Goal: Navigation & Orientation: Understand site structure

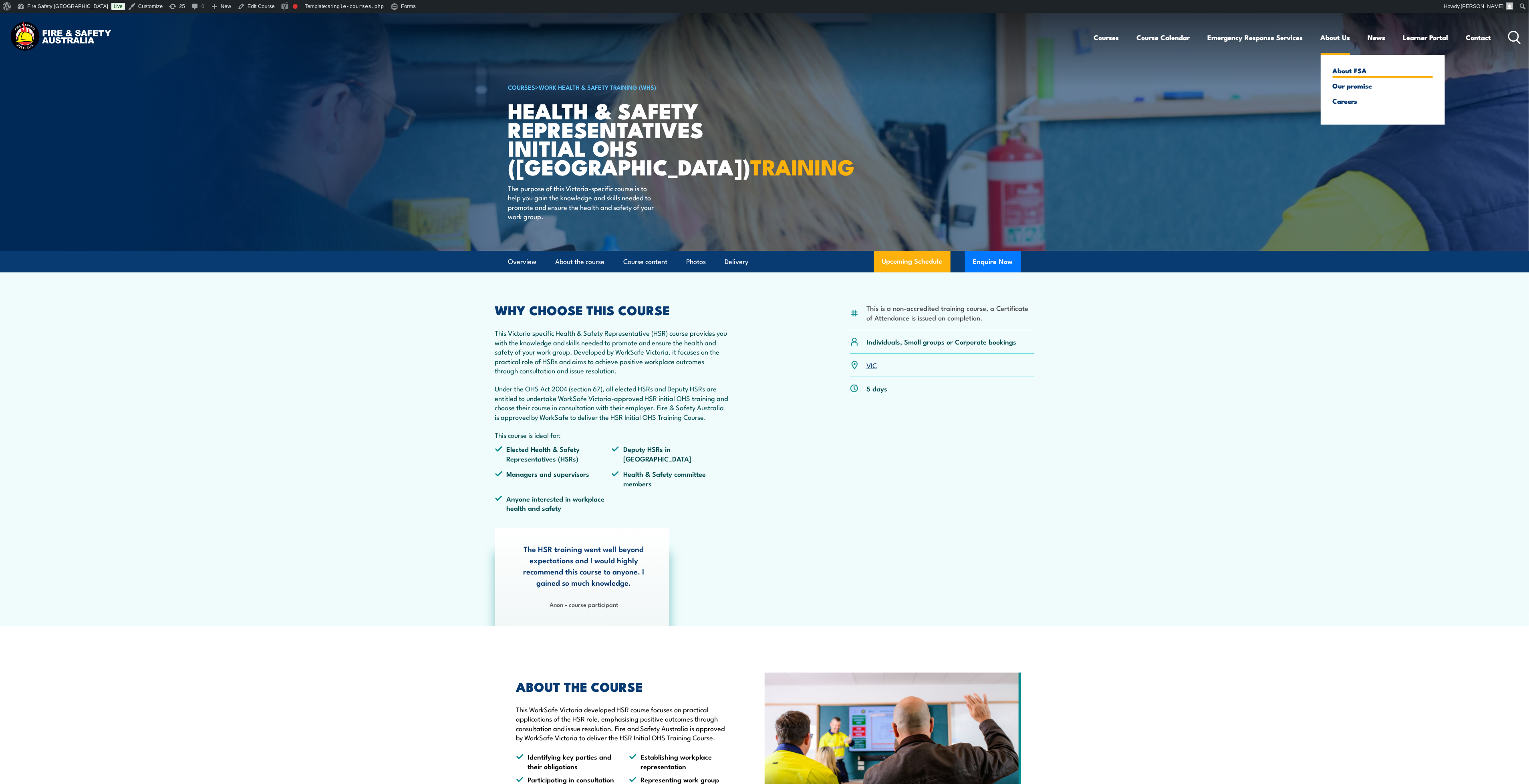
click at [1341, 72] on link "About FSA" at bounding box center [1382, 70] width 100 height 7
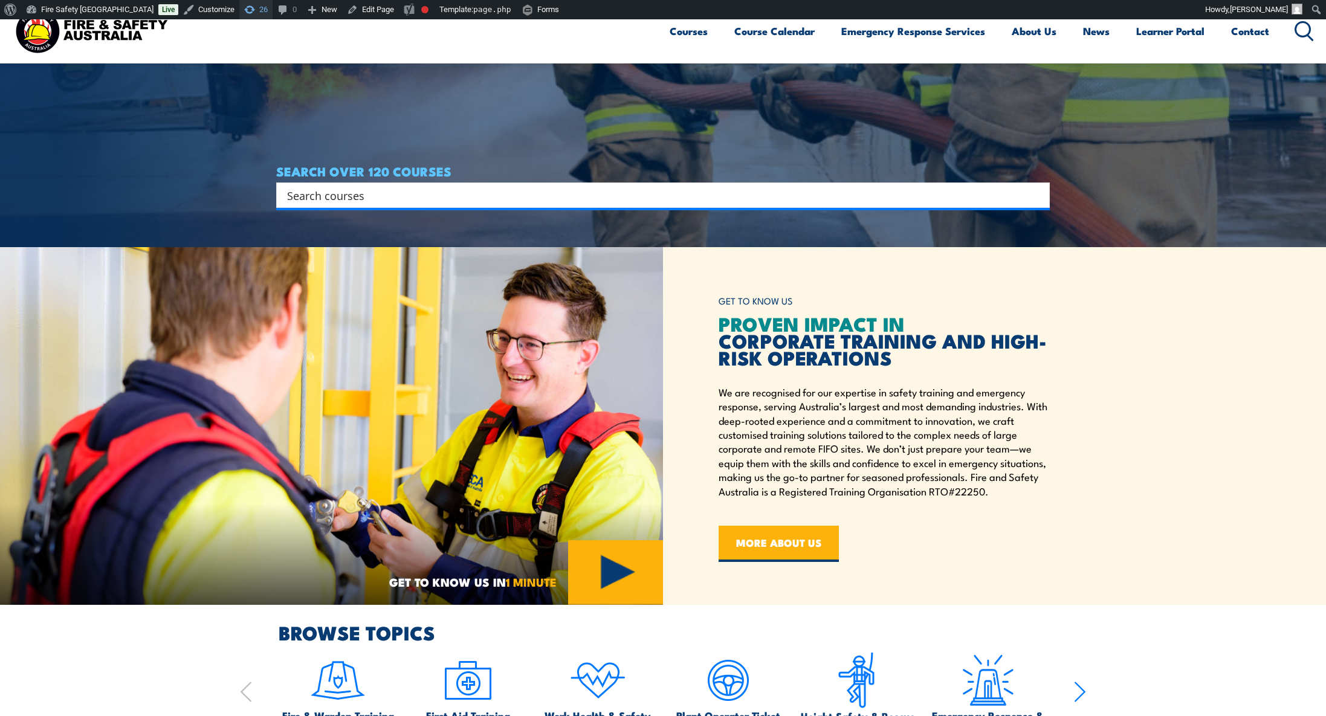
scroll to position [400, 0]
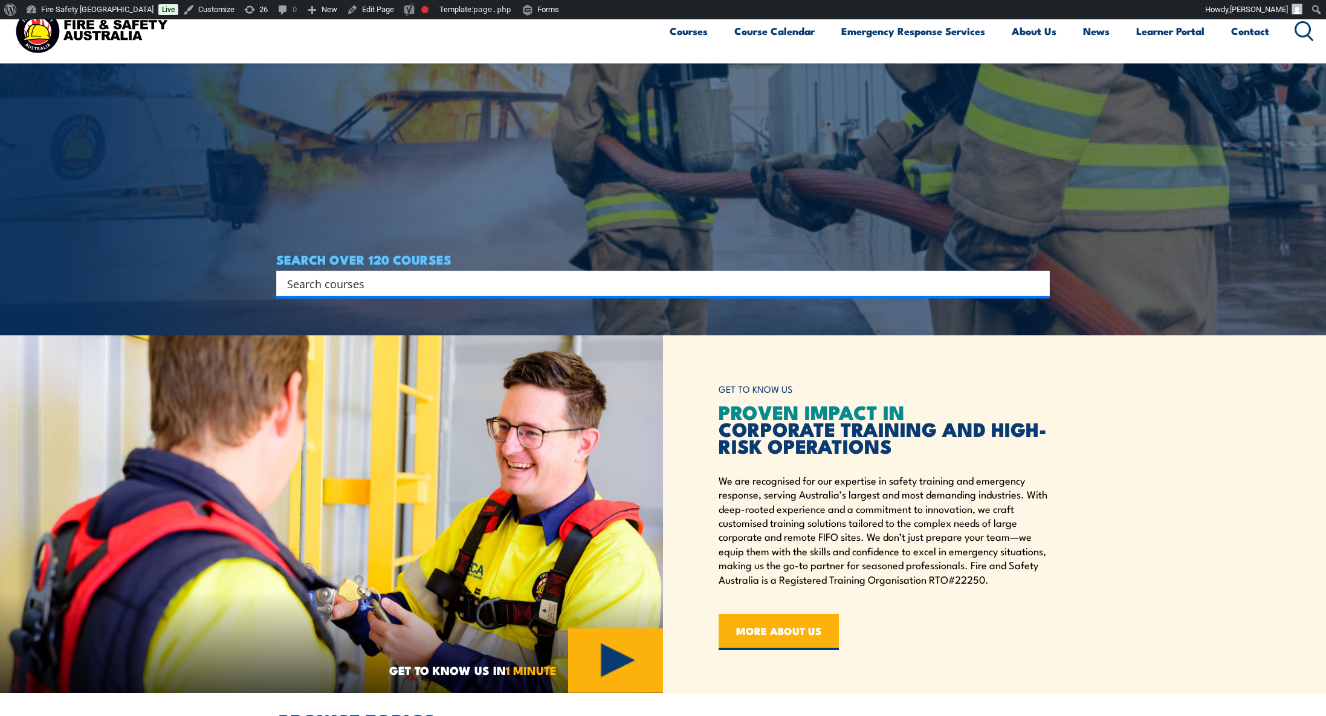
click at [35, 34] on img at bounding box center [91, 31] width 158 height 52
